Goal: Transaction & Acquisition: Purchase product/service

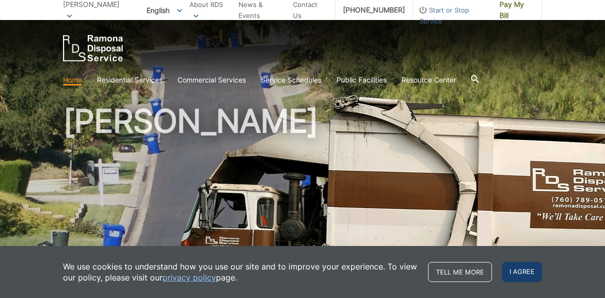
click at [517, 269] on span "I agree" at bounding box center [522, 272] width 40 height 20
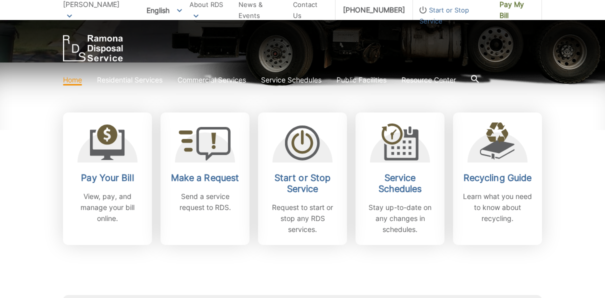
scroll to position [269, 0]
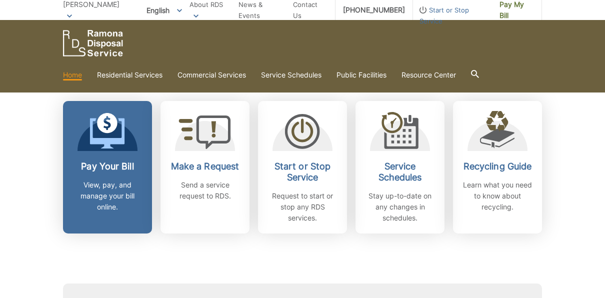
click at [106, 170] on h2 "Pay Your Bill" at bounding box center [108, 166] width 74 height 11
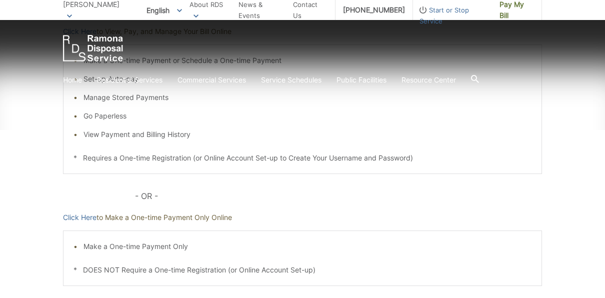
scroll to position [236, 0]
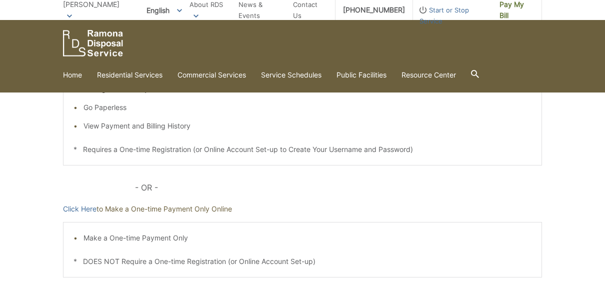
click at [178, 243] on li "Make a One-time Payment Only" at bounding box center [308, 238] width 448 height 11
click at [88, 209] on link "Click Here" at bounding box center [80, 209] width 34 height 11
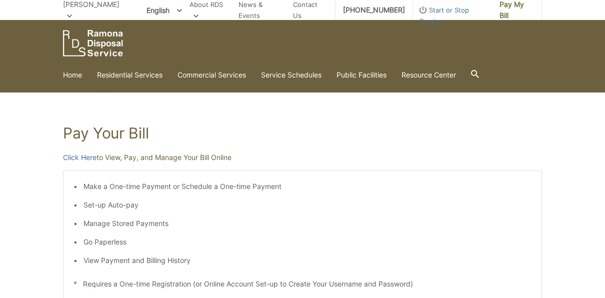
scroll to position [96, 0]
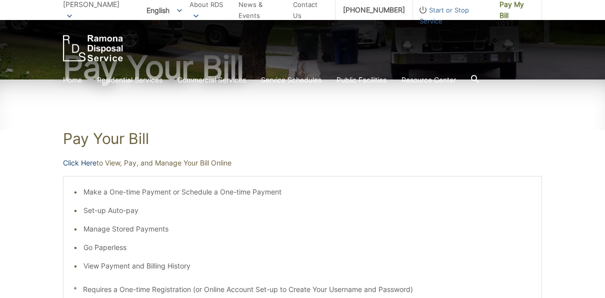
click at [91, 164] on link "Click Here" at bounding box center [80, 163] width 34 height 11
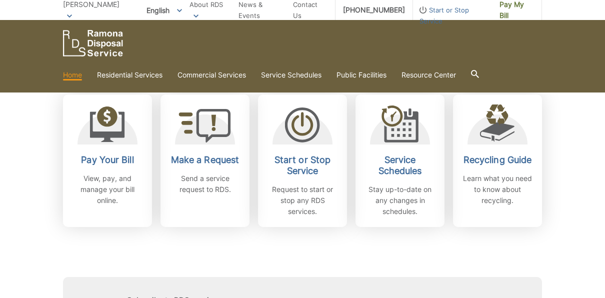
scroll to position [295, 0]
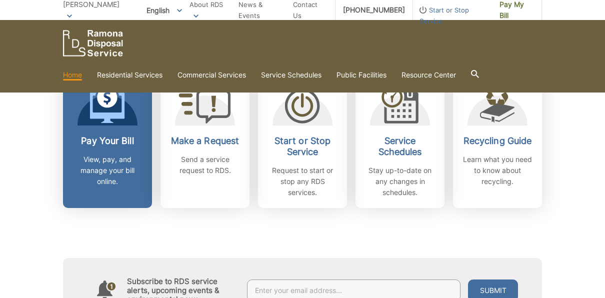
click at [120, 143] on h2 "Pay Your Bill" at bounding box center [108, 141] width 74 height 11
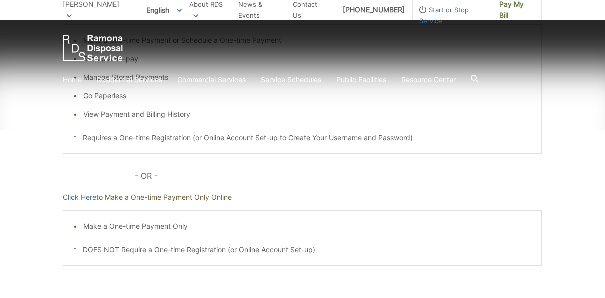
scroll to position [248, 0]
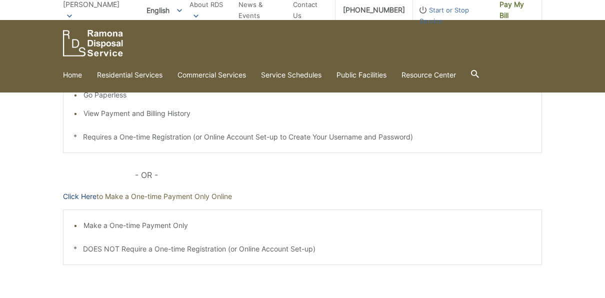
click at [87, 193] on link "Click Here" at bounding box center [80, 196] width 34 height 11
